Goal: Task Accomplishment & Management: Manage account settings

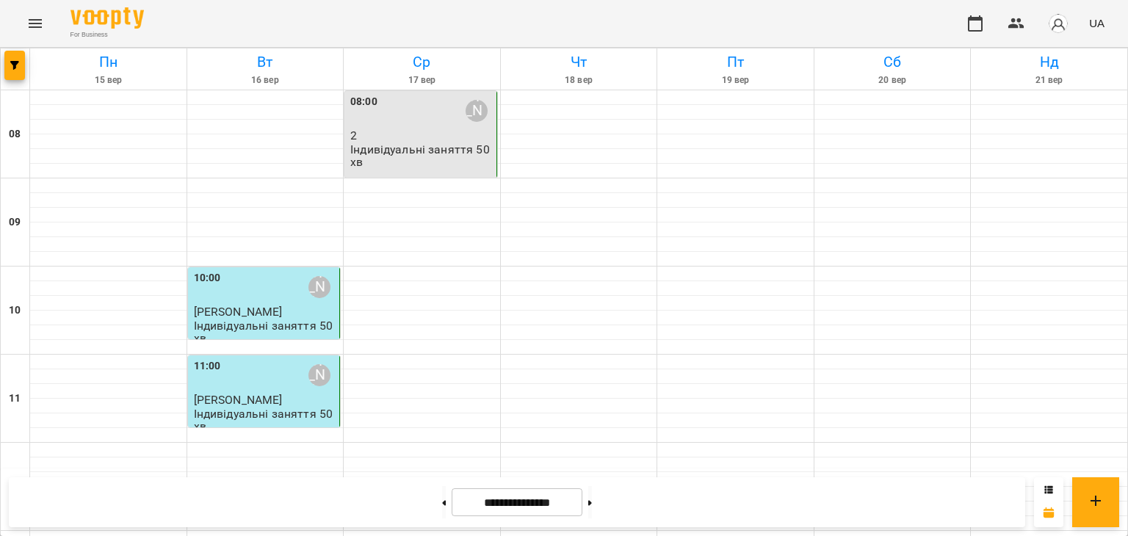
scroll to position [808, 0]
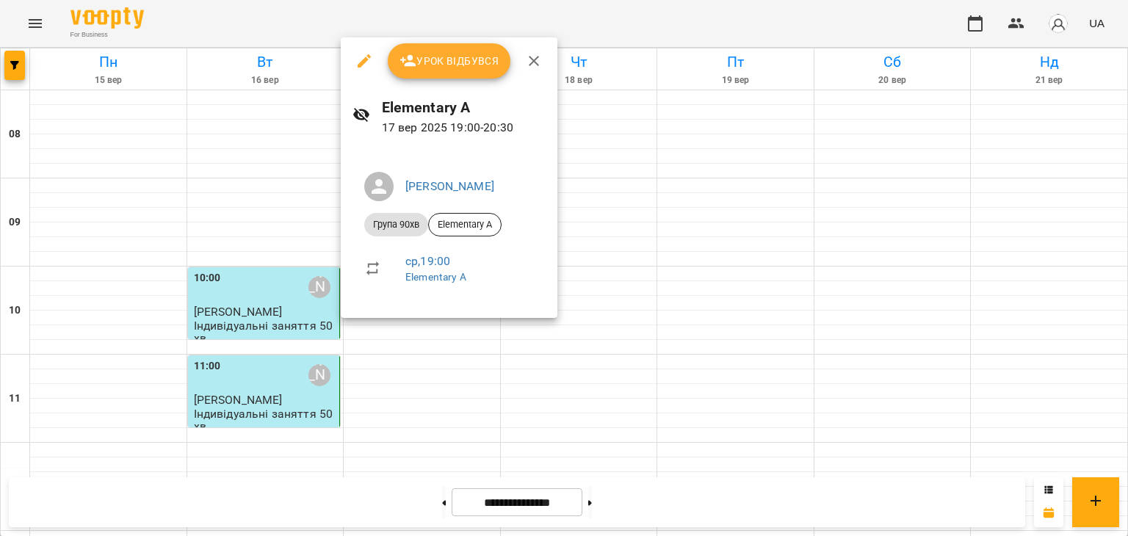
click at [454, 57] on span "Урок відбувся" at bounding box center [449, 61] width 100 height 18
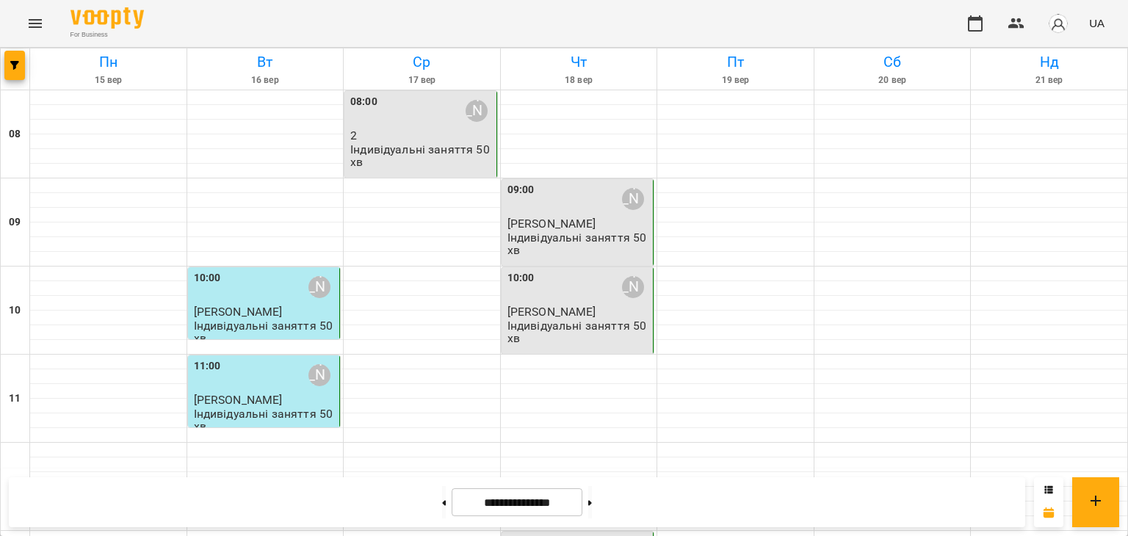
scroll to position [780, 0]
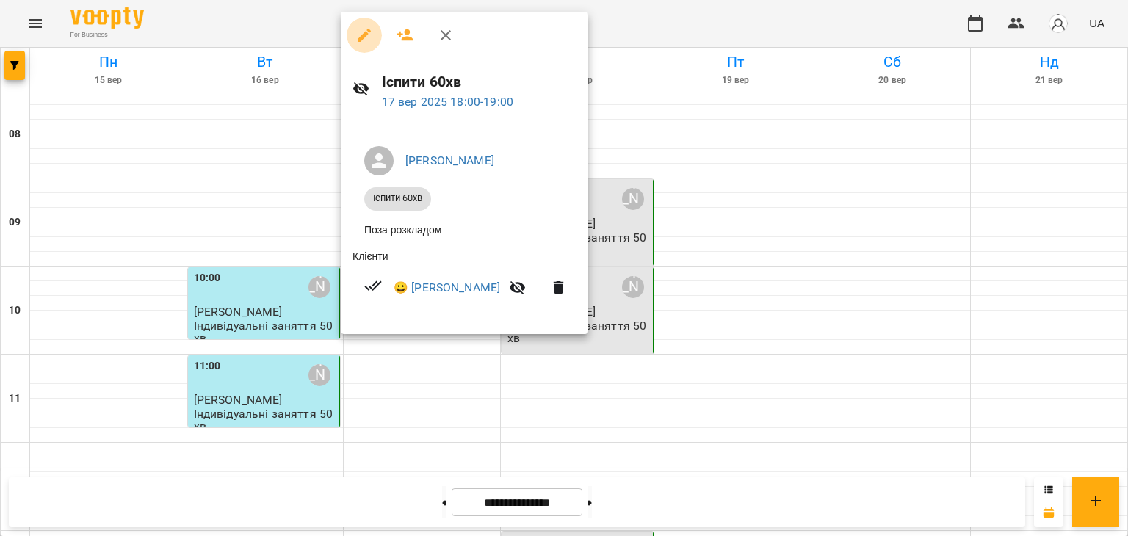
click at [358, 39] on icon "button" at bounding box center [364, 35] width 13 height 13
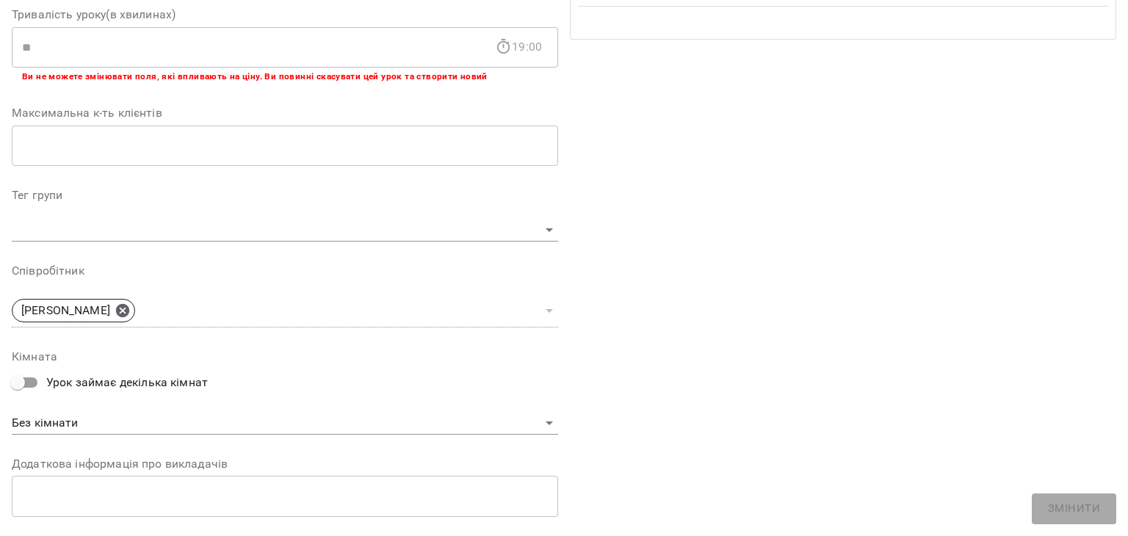
scroll to position [441, 0]
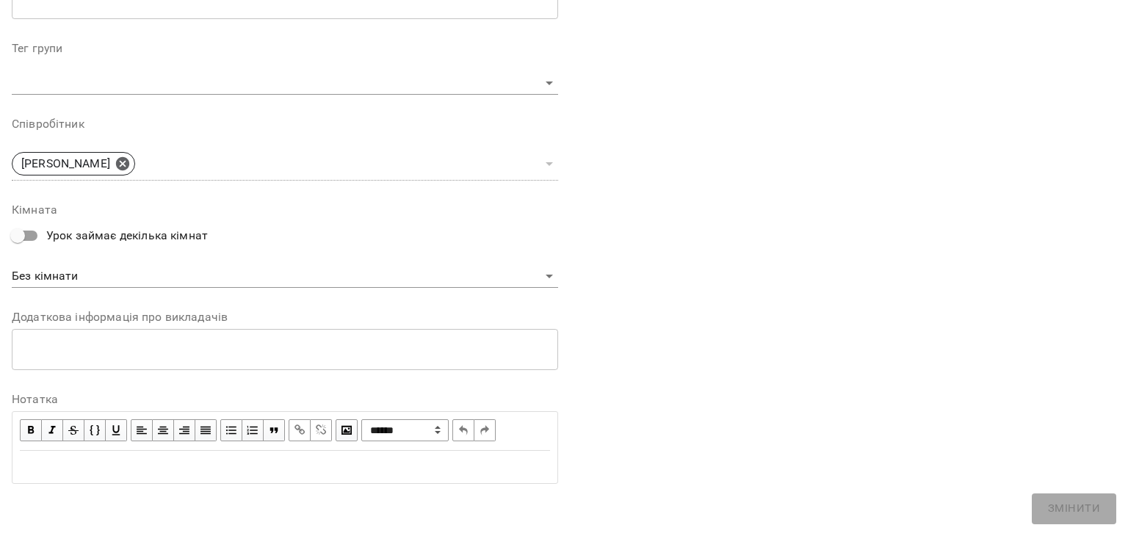
click at [56, 471] on div "Edit text" at bounding box center [285, 467] width 530 height 18
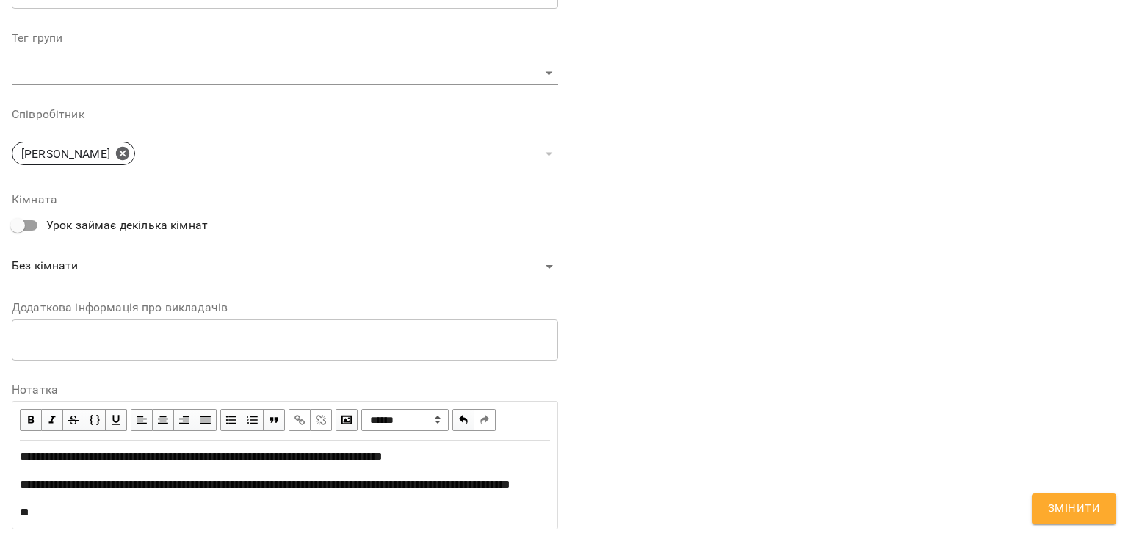
scroll to position [575, 0]
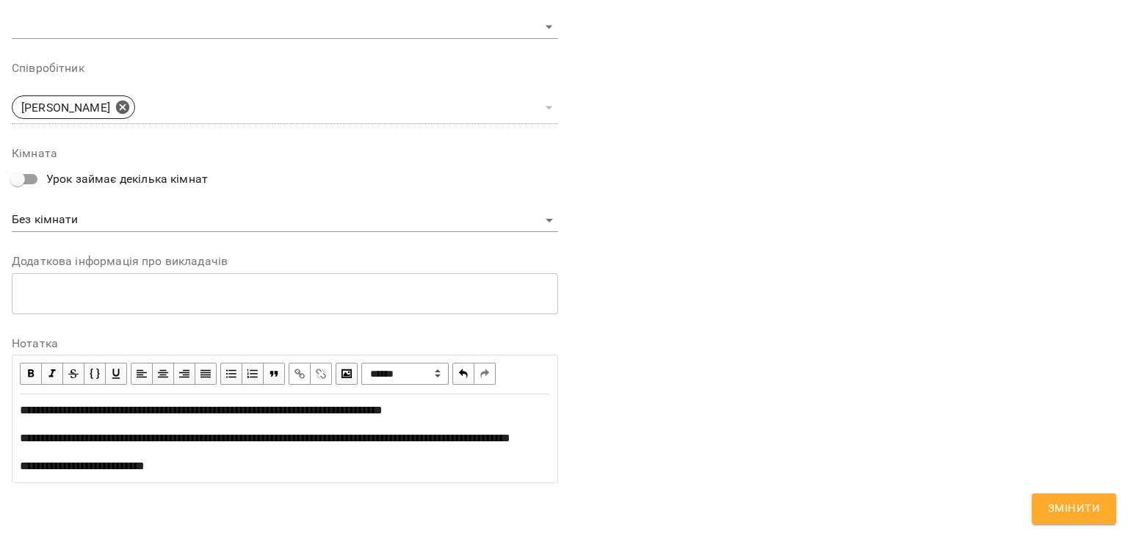
click at [1107, 500] on button "Змінити" at bounding box center [1074, 508] width 84 height 31
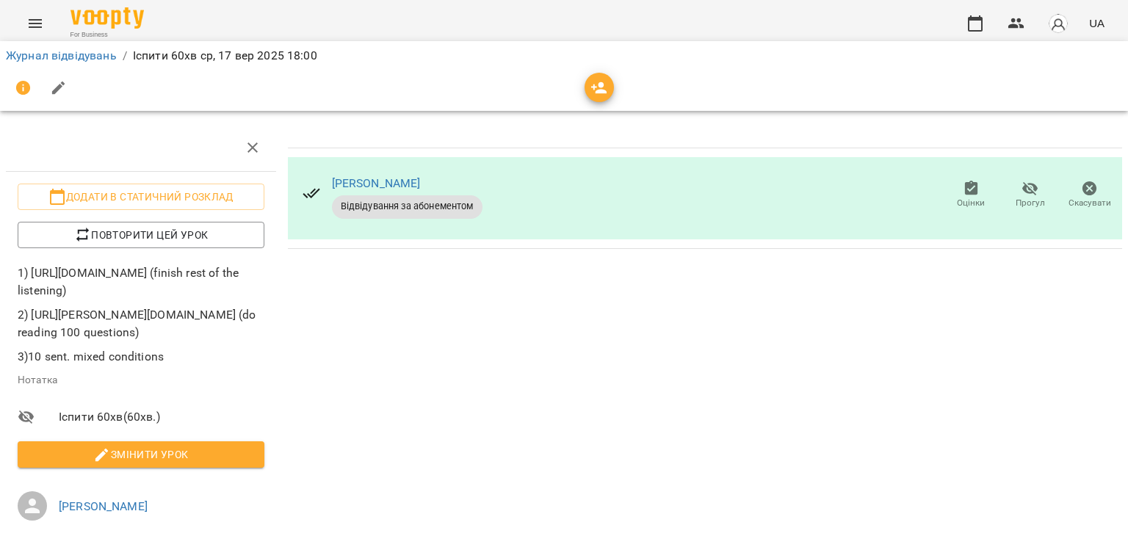
scroll to position [73, 0]
drag, startPoint x: 21, startPoint y: 203, endPoint x: 155, endPoint y: 318, distance: 177.0
click at [153, 320] on p "1) [URL][DOMAIN_NAME] (finish rest of the listening) 2) [URL][PERSON_NAME][DOMA…" at bounding box center [141, 314] width 247 height 101
drag, startPoint x: 155, startPoint y: 318, endPoint x: 50, endPoint y: 214, distance: 148.0
click at [155, 317] on p "2) [URL][PERSON_NAME][DOMAIN_NAME] (do reading 100 questions)" at bounding box center [141, 323] width 247 height 35
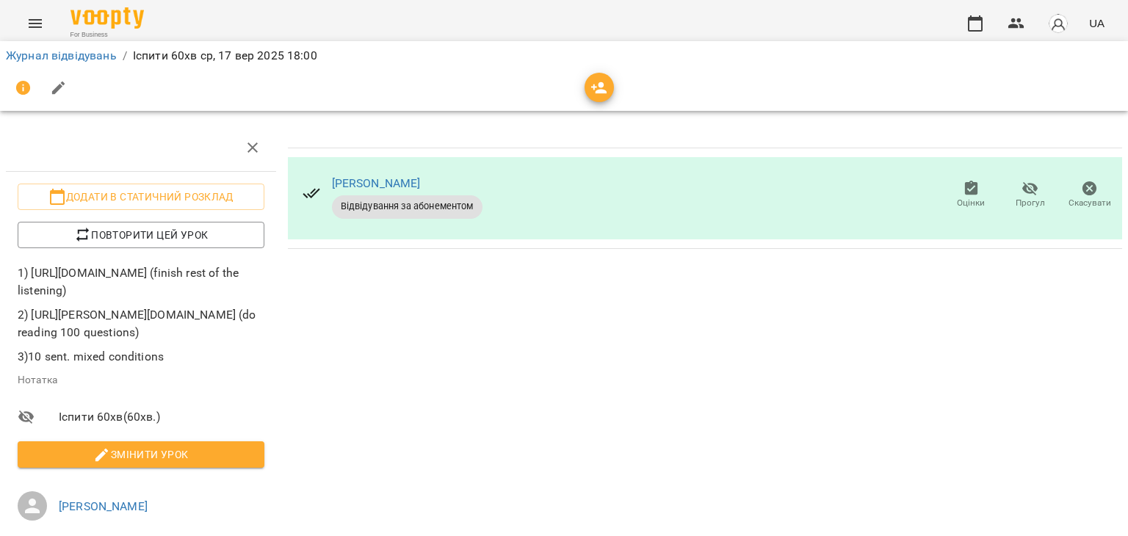
click at [15, 254] on li "1) [URL][DOMAIN_NAME] (finish rest of the listening) 2) [URL][PERSON_NAME][DOMA…" at bounding box center [141, 326] width 270 height 144
drag, startPoint x: 18, startPoint y: 202, endPoint x: 174, endPoint y: 330, distance: 201.9
click at [174, 338] on p "1) [URL][DOMAIN_NAME] (finish rest of the listening) 2) [URL][PERSON_NAME][DOMA…" at bounding box center [141, 314] width 247 height 101
copy p "1) [URL][DOMAIN_NAME] (finish rest of the listening) 2) [URL][PERSON_NAME][DOMA…"
